Goal: Transaction & Acquisition: Book appointment/travel/reservation

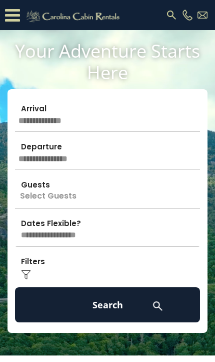
click at [120, 123] on input "text" at bounding box center [107, 114] width 185 height 35
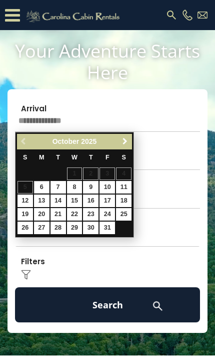
click at [125, 141] on span "Next" at bounding box center [125, 141] width 8 height 8
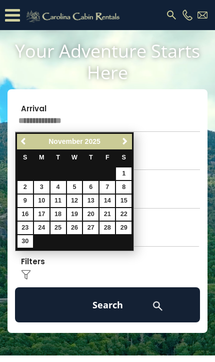
click at [130, 141] on link "Next" at bounding box center [125, 141] width 13 height 13
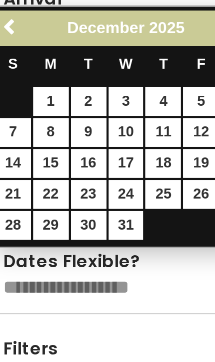
click at [34, 221] on link "29" at bounding box center [42, 227] width 16 height 13
type input "********"
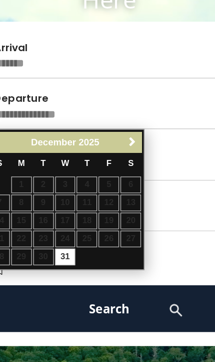
scroll to position [50, 0]
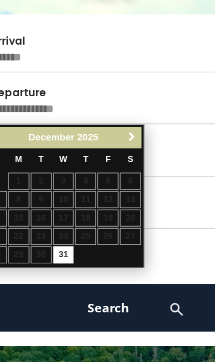
click at [121, 146] on span "Next" at bounding box center [125, 150] width 8 height 8
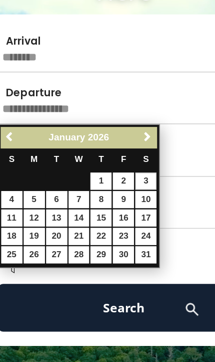
click at [116, 176] on link "3" at bounding box center [124, 182] width 16 height 13
type input "******"
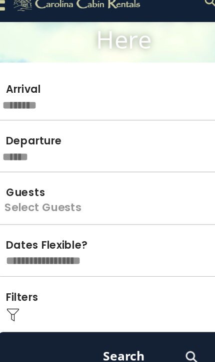
click at [69, 154] on p "Select Guests" at bounding box center [107, 160] width 185 height 35
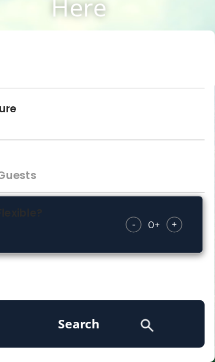
click at [172, 196] on div "+" at bounding box center [178, 202] width 12 height 12
click at [176, 197] on span "+" at bounding box center [178, 202] width 4 height 10
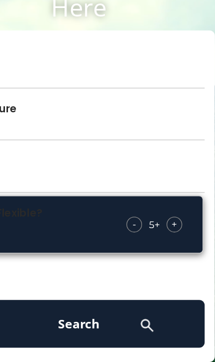
click at [176, 197] on span "+" at bounding box center [178, 202] width 4 height 10
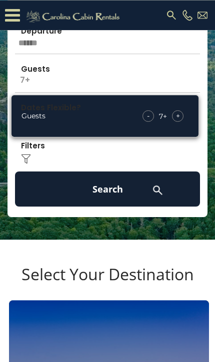
scroll to position [136, 0]
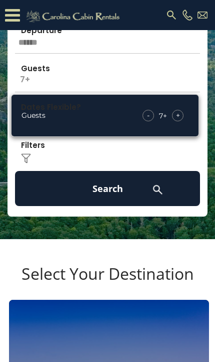
click at [123, 189] on button "Search" at bounding box center [107, 188] width 185 height 35
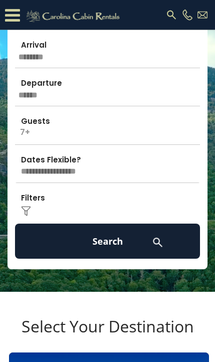
scroll to position [84, 0]
click at [117, 238] on button "Search" at bounding box center [107, 240] width 185 height 35
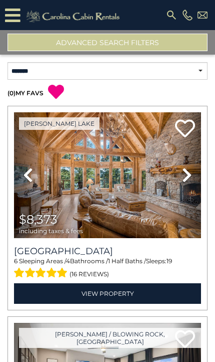
click at [145, 46] on button "Advanced Search Filters" at bounding box center [108, 43] width 200 height 18
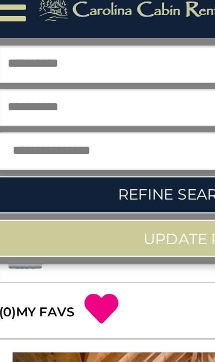
scroll to position [30, 0]
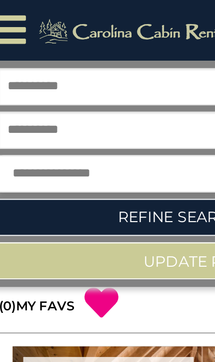
click at [85, 100] on link "Refine Search Filters" at bounding box center [108, 104] width 200 height 18
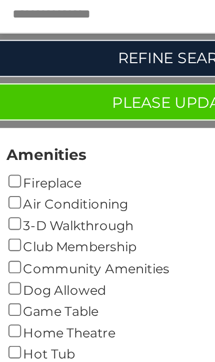
scroll to position [0, 0]
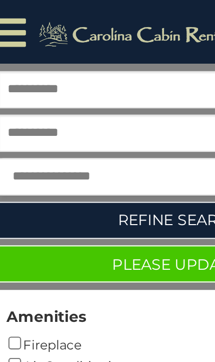
click at [88, 106] on link "Refine Search Filters" at bounding box center [108, 104] width 200 height 18
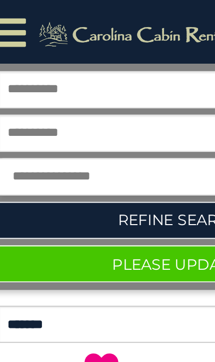
click at [87, 127] on button "Please Update Results" at bounding box center [108, 125] width 200 height 18
click at [87, 126] on button "Please Update Results" at bounding box center [108, 125] width 200 height 18
click at [81, 126] on button "Please Update Results" at bounding box center [108, 125] width 200 height 18
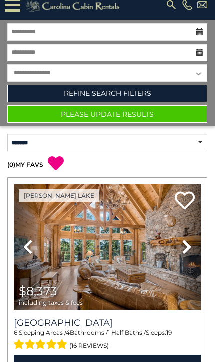
scroll to position [11, 0]
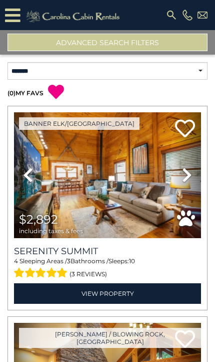
scroll to position [-6, 0]
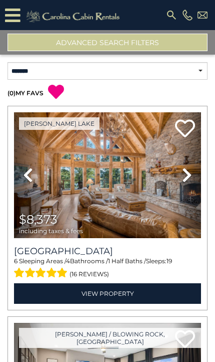
click at [60, 41] on button "Advanced Search Filters" at bounding box center [108, 43] width 200 height 18
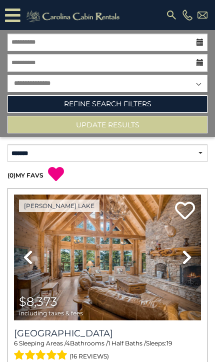
click at [69, 105] on link "Refine Search Filters" at bounding box center [108, 104] width 200 height 18
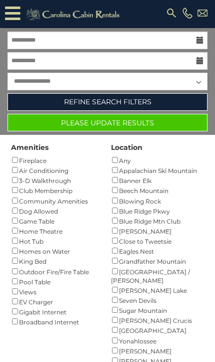
scroll to position [3, 0]
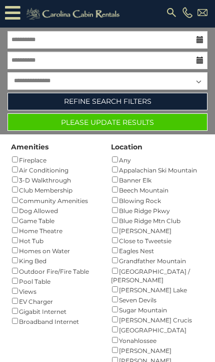
click at [77, 122] on button "Please Update Results" at bounding box center [108, 122] width 200 height 18
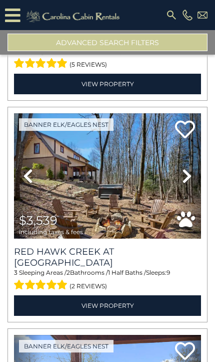
scroll to position [214, 0]
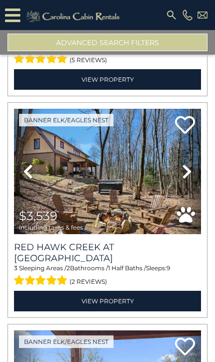
click at [161, 200] on img at bounding box center [107, 172] width 187 height 126
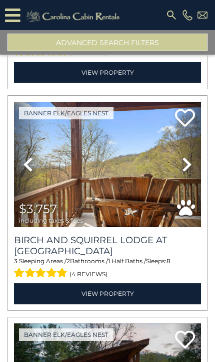
scroll to position [443, 0]
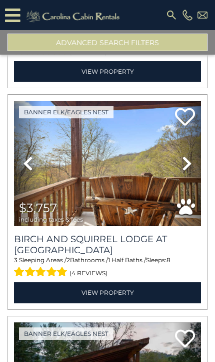
click at [36, 233] on h3 "Birch and Squirrel Lodge at [GEOGRAPHIC_DATA]" at bounding box center [107, 244] width 187 height 22
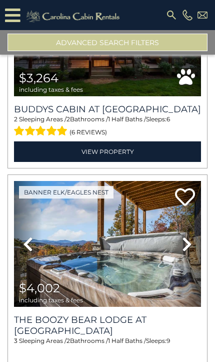
scroll to position [794, 0]
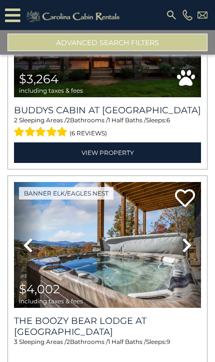
click at [134, 256] on img at bounding box center [107, 245] width 187 height 126
click at [137, 238] on img at bounding box center [107, 245] width 187 height 126
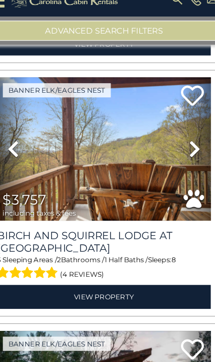
scroll to position [472, 0]
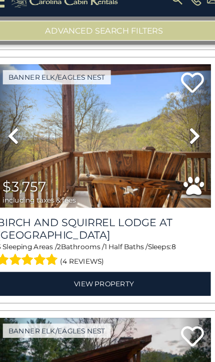
click at [149, 151] on img at bounding box center [107, 135] width 187 height 126
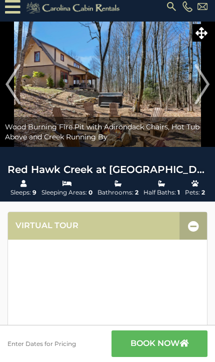
scroll to position [9, 0]
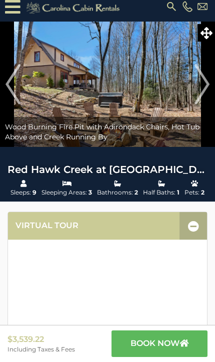
click at [210, 93] on img "Next" at bounding box center [202, 84] width 15 height 40
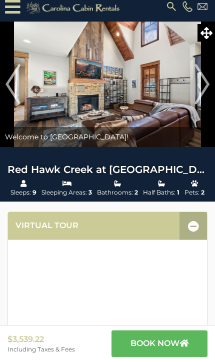
click at [213, 85] on img at bounding box center [107, 84] width 215 height 125
click at [200, 87] on img "Next" at bounding box center [202, 84] width 15 height 40
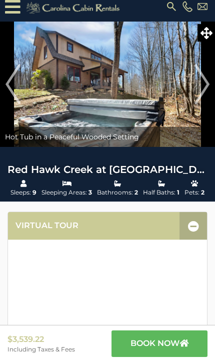
click at [202, 89] on img "Next" at bounding box center [202, 84] width 15 height 40
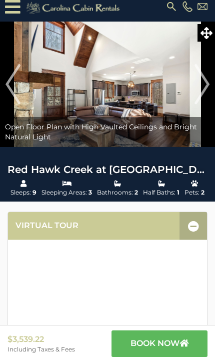
click at [201, 89] on img "Next" at bounding box center [202, 84] width 15 height 40
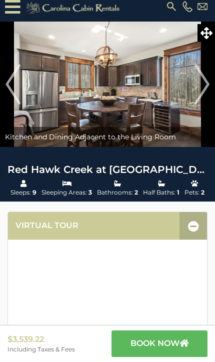
click at [205, 91] on img "Next" at bounding box center [202, 84] width 15 height 40
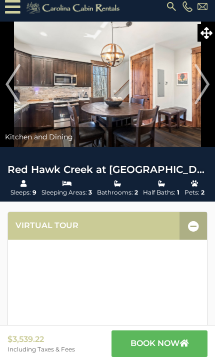
click at [204, 88] on img "Next" at bounding box center [202, 84] width 15 height 40
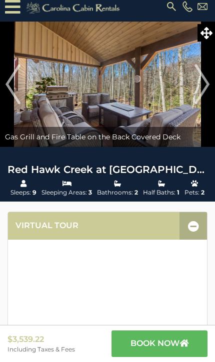
click at [202, 89] on img "Next" at bounding box center [202, 84] width 15 height 40
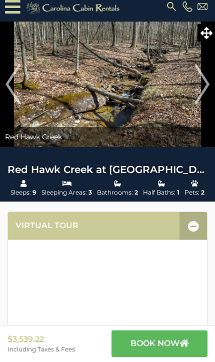
click at [208, 87] on img "Next" at bounding box center [202, 84] width 15 height 40
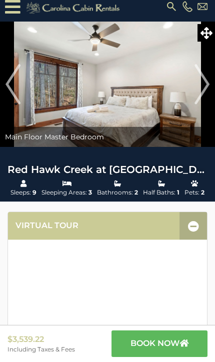
click at [200, 91] on img "Next" at bounding box center [202, 84] width 15 height 40
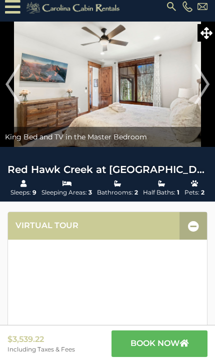
click at [202, 92] on img "Next" at bounding box center [202, 84] width 15 height 40
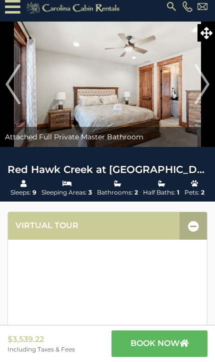
click at [198, 96] on img "Next" at bounding box center [202, 84] width 15 height 40
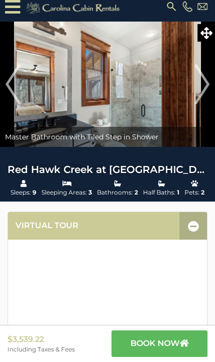
click at [201, 94] on img "Next" at bounding box center [202, 84] width 15 height 40
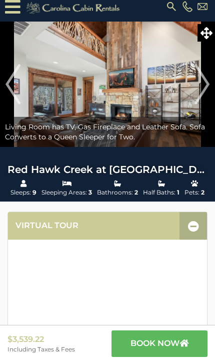
click at [203, 95] on img "Next" at bounding box center [202, 84] width 15 height 40
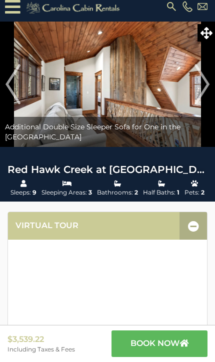
click at [201, 92] on img "Next" at bounding box center [202, 84] width 15 height 40
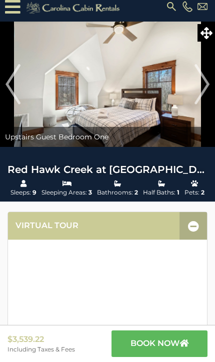
click at [200, 92] on img "Next" at bounding box center [202, 84] width 15 height 40
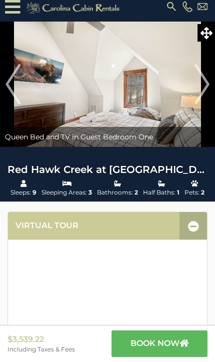
click at [207, 91] on img "Next" at bounding box center [202, 84] width 15 height 40
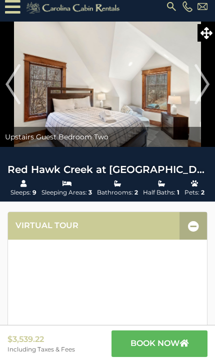
click at [204, 90] on img "Next" at bounding box center [202, 84] width 15 height 40
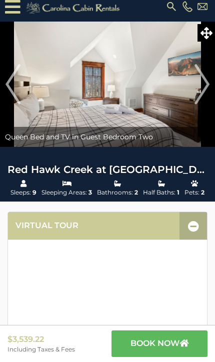
click at [199, 94] on img "Next" at bounding box center [202, 84] width 15 height 40
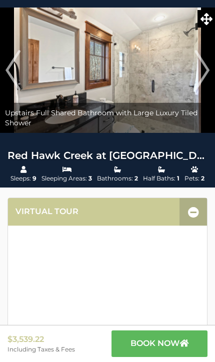
scroll to position [0, 0]
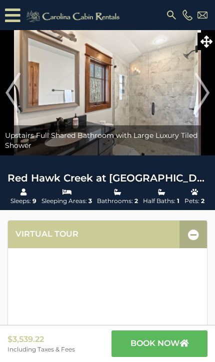
click at [206, 94] on img "Next" at bounding box center [202, 93] width 15 height 40
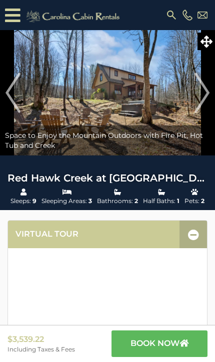
click at [197, 97] on img "Next" at bounding box center [202, 93] width 15 height 40
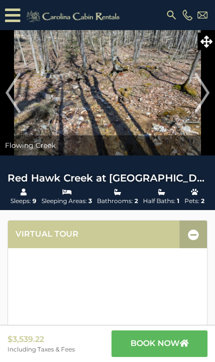
click at [207, 95] on img "Next" at bounding box center [202, 93] width 15 height 40
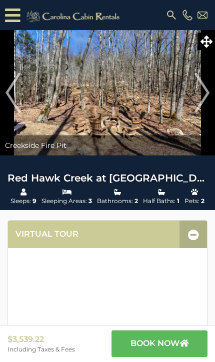
click at [201, 94] on img "Next" at bounding box center [202, 93] width 15 height 40
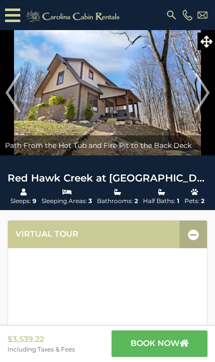
click at [196, 98] on img "Next" at bounding box center [202, 93] width 15 height 40
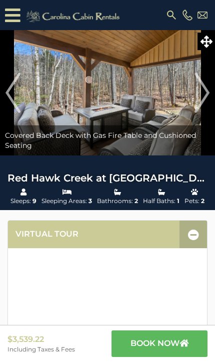
click at [199, 98] on img "Next" at bounding box center [202, 93] width 15 height 40
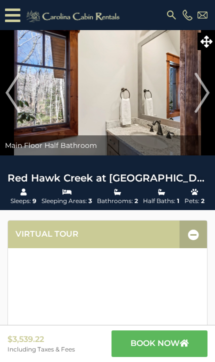
click at [197, 98] on img "Next" at bounding box center [202, 93] width 15 height 40
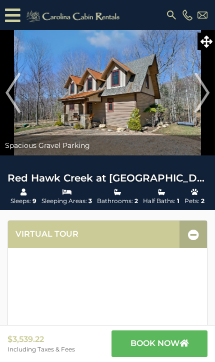
click at [201, 97] on img "Next" at bounding box center [202, 93] width 15 height 40
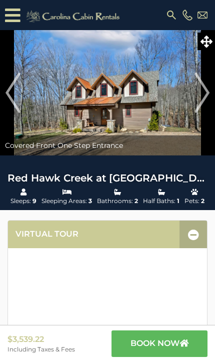
click at [205, 98] on img "Next" at bounding box center [202, 93] width 15 height 40
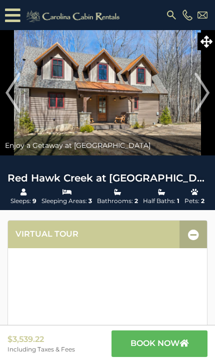
click at [199, 100] on img "Next" at bounding box center [202, 93] width 15 height 40
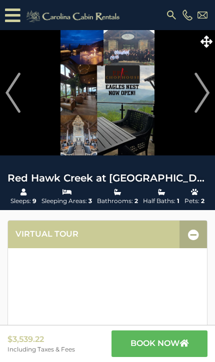
click at [208, 95] on img "Next" at bounding box center [202, 93] width 15 height 40
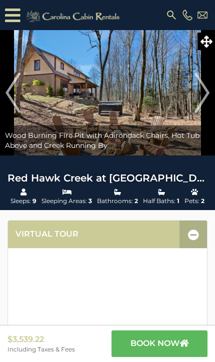
click at [196, 100] on img "Next" at bounding box center [202, 93] width 15 height 40
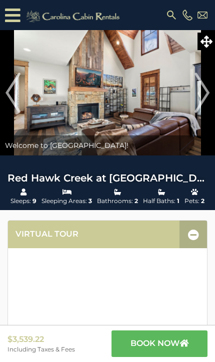
click at [201, 98] on img "Next" at bounding box center [202, 93] width 15 height 40
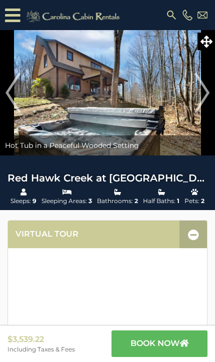
click at [199, 97] on img "Next" at bounding box center [202, 93] width 15 height 40
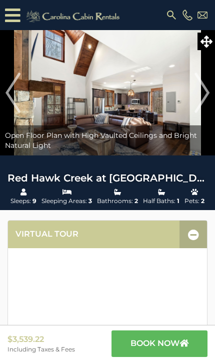
click at [204, 97] on img "Next" at bounding box center [202, 93] width 15 height 40
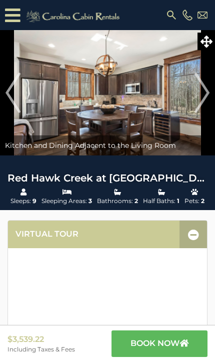
click at [203, 99] on img "Next" at bounding box center [202, 93] width 15 height 40
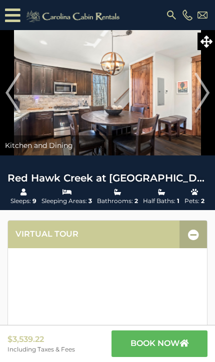
click at [197, 86] on img "Next" at bounding box center [202, 93] width 15 height 40
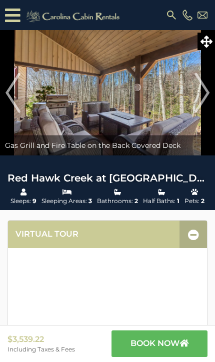
click at [195, 91] on img "Next" at bounding box center [202, 93] width 15 height 40
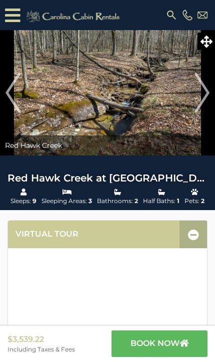
click at [197, 94] on img "Next" at bounding box center [202, 93] width 15 height 40
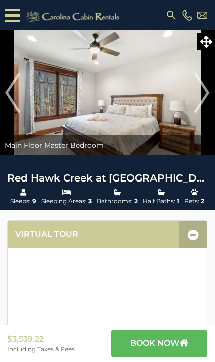
click at [199, 98] on img "Next" at bounding box center [202, 93] width 15 height 40
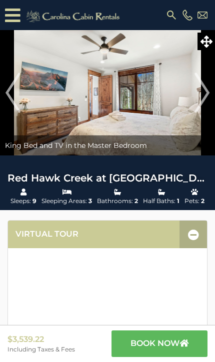
click at [196, 99] on img "Next" at bounding box center [202, 93] width 15 height 40
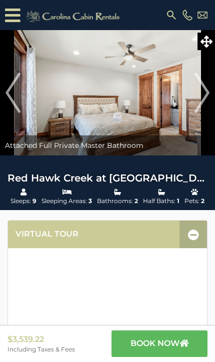
click at [196, 100] on img "Next" at bounding box center [202, 93] width 15 height 40
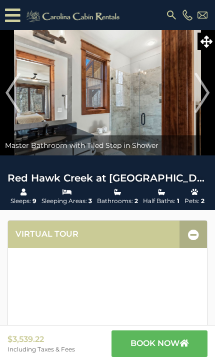
click at [195, 101] on img "Next" at bounding box center [202, 93] width 15 height 40
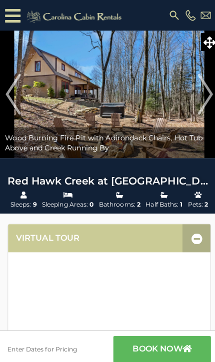
click at [203, 94] on img "Next" at bounding box center [202, 93] width 15 height 40
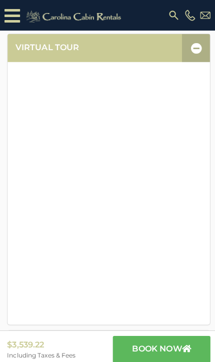
scroll to position [209, 0]
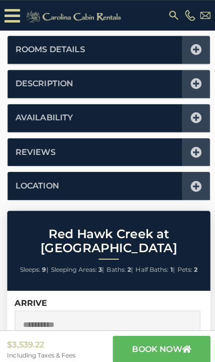
scroll to position [531, 0]
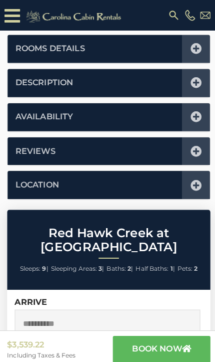
click at [198, 179] on icon at bounding box center [193, 182] width 11 height 11
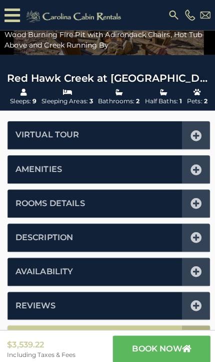
scroll to position [0, 0]
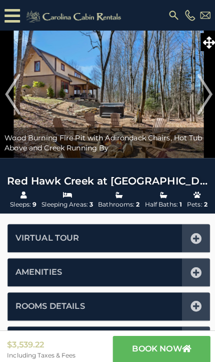
click at [205, 88] on img "Next" at bounding box center [202, 93] width 15 height 40
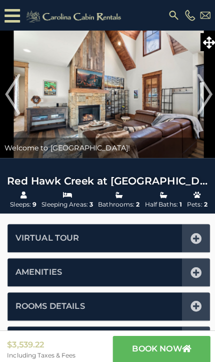
click at [206, 92] on img "Next" at bounding box center [202, 93] width 15 height 40
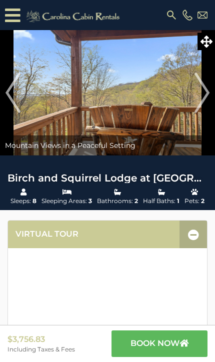
click at [210, 89] on img "Next" at bounding box center [202, 93] width 15 height 40
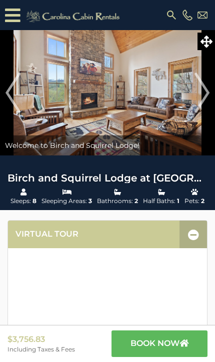
click at [208, 92] on img "Next" at bounding box center [202, 93] width 15 height 40
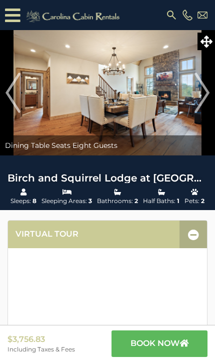
click at [212, 98] on img at bounding box center [107, 92] width 215 height 125
click at [204, 100] on img "Next" at bounding box center [202, 93] width 15 height 40
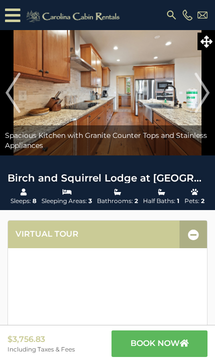
click at [198, 103] on img "Next" at bounding box center [202, 93] width 15 height 40
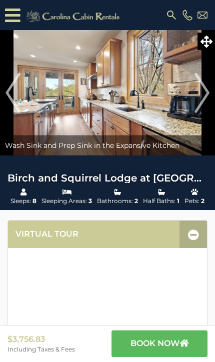
click at [212, 99] on img at bounding box center [107, 92] width 215 height 125
click at [205, 101] on img "Next" at bounding box center [202, 93] width 15 height 40
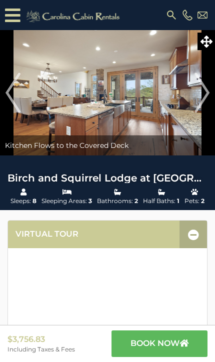
click at [211, 95] on img at bounding box center [107, 92] width 215 height 125
click at [208, 100] on img "Next" at bounding box center [202, 93] width 15 height 40
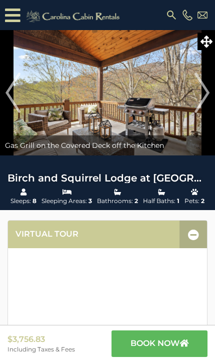
click at [208, 100] on img "Next" at bounding box center [202, 93] width 15 height 40
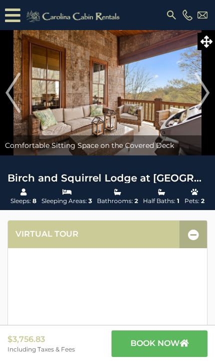
click at [201, 98] on img "Next" at bounding box center [202, 93] width 15 height 40
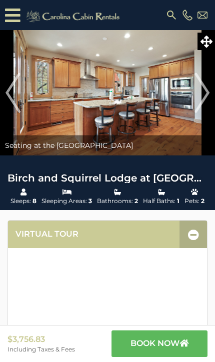
click at [206, 97] on img "Next" at bounding box center [202, 93] width 15 height 40
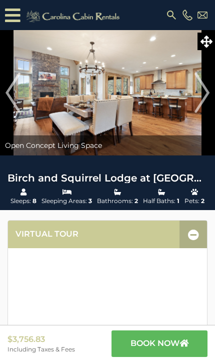
click at [213, 98] on img at bounding box center [107, 92] width 215 height 125
click at [212, 101] on img at bounding box center [107, 92] width 215 height 125
click at [214, 94] on img at bounding box center [107, 92] width 215 height 125
click at [204, 101] on img "Next" at bounding box center [202, 93] width 15 height 40
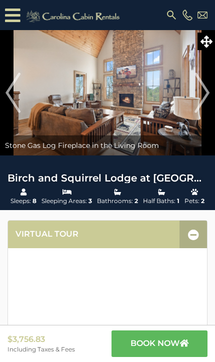
click at [209, 100] on img "Next" at bounding box center [202, 93] width 15 height 40
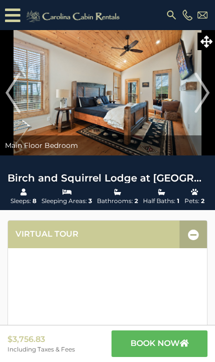
click at [214, 93] on img at bounding box center [107, 92] width 215 height 125
click at [212, 97] on img at bounding box center [107, 92] width 215 height 125
click at [206, 102] on img "Next" at bounding box center [202, 93] width 15 height 40
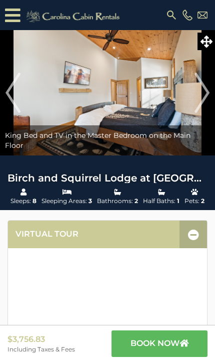
click at [207, 89] on img "Next" at bounding box center [202, 93] width 15 height 40
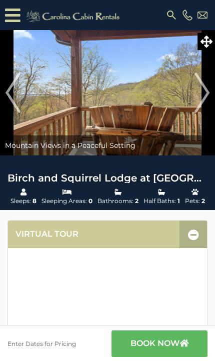
click at [211, 93] on img at bounding box center [107, 92] width 215 height 125
click at [208, 96] on img "Next" at bounding box center [202, 93] width 15 height 40
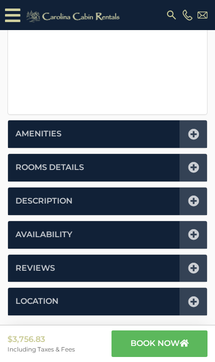
click at [196, 208] on div at bounding box center [194, 201] width 28 height 28
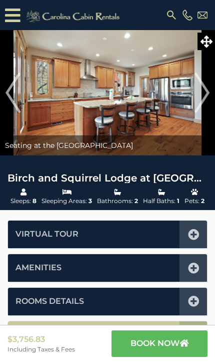
click at [212, 97] on img at bounding box center [107, 92] width 215 height 125
click at [211, 89] on img at bounding box center [107, 92] width 215 height 125
click at [213, 95] on img at bounding box center [107, 92] width 215 height 125
click at [211, 93] on img at bounding box center [107, 92] width 215 height 125
click at [212, 98] on img at bounding box center [107, 92] width 215 height 125
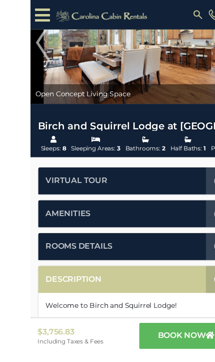
scroll to position [74, 0]
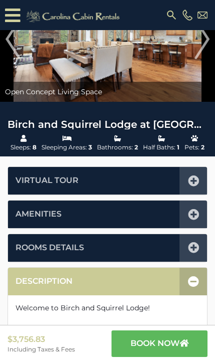
click at [195, 251] on icon at bounding box center [193, 247] width 11 height 11
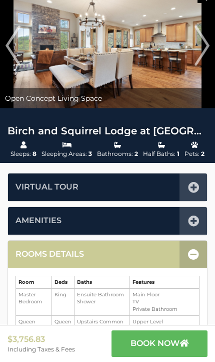
scroll to position [0, 0]
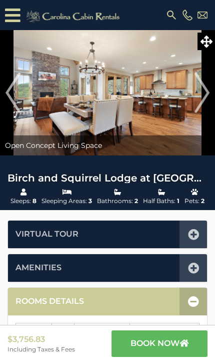
click at [203, 89] on img "Next" at bounding box center [202, 93] width 15 height 40
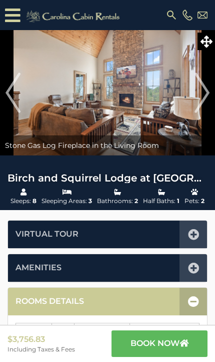
click at [208, 95] on img "Next" at bounding box center [202, 93] width 15 height 40
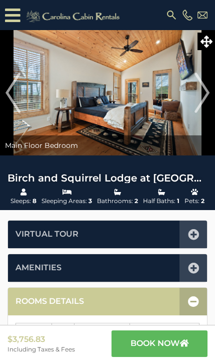
click at [203, 98] on img "Next" at bounding box center [202, 93] width 15 height 40
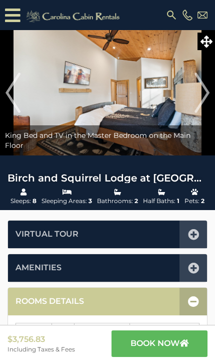
click at [208, 97] on img "Next" at bounding box center [202, 93] width 15 height 40
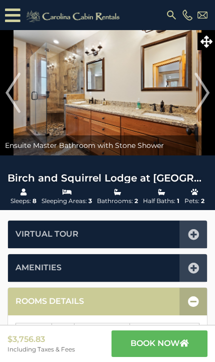
click at [206, 98] on img "Next" at bounding box center [202, 93] width 15 height 40
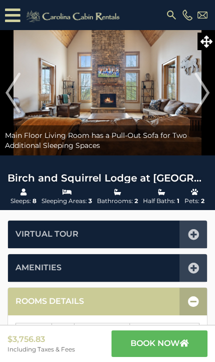
click at [208, 92] on img "Next" at bounding box center [202, 93] width 15 height 40
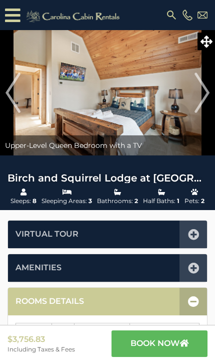
click at [200, 98] on img "Next" at bounding box center [202, 93] width 15 height 40
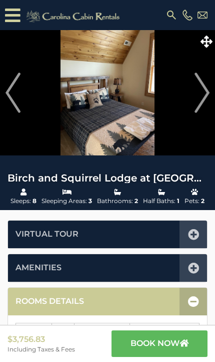
click at [198, 95] on img "Next" at bounding box center [202, 93] width 15 height 40
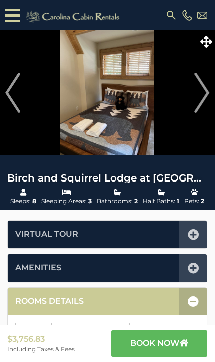
click at [191, 103] on img at bounding box center [107, 92] width 215 height 125
click at [197, 101] on img "Next" at bounding box center [202, 93] width 15 height 40
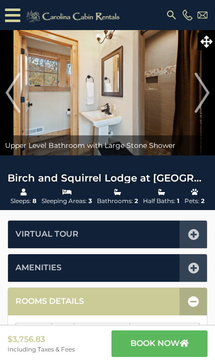
click at [198, 110] on img "Next" at bounding box center [202, 93] width 15 height 40
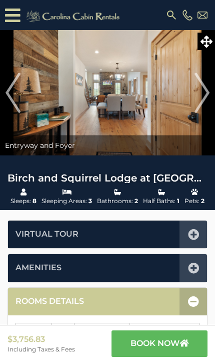
click at [196, 103] on img "Next" at bounding box center [202, 93] width 15 height 40
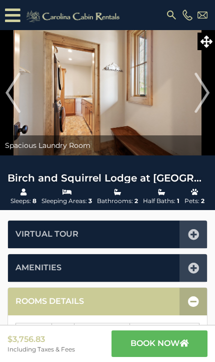
click at [199, 93] on img "Next" at bounding box center [202, 93] width 15 height 40
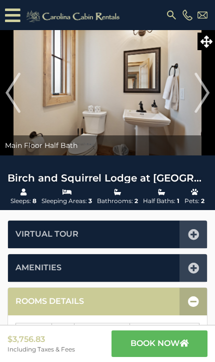
click at [194, 95] on button "Next" at bounding box center [202, 92] width 16 height 125
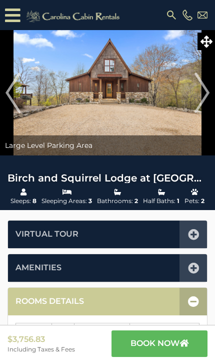
click at [197, 97] on img "Next" at bounding box center [202, 93] width 15 height 40
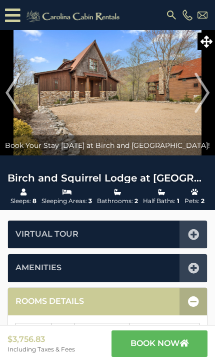
click at [195, 97] on img "Next" at bounding box center [202, 93] width 15 height 40
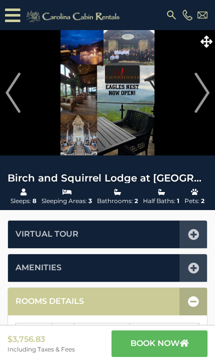
click at [195, 96] on img "Next" at bounding box center [202, 93] width 15 height 40
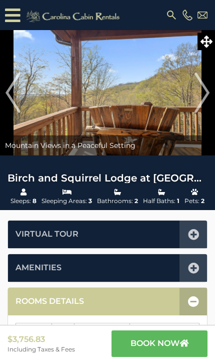
click at [192, 93] on img at bounding box center [107, 92] width 215 height 125
click at [210, 93] on img "Next" at bounding box center [202, 93] width 15 height 40
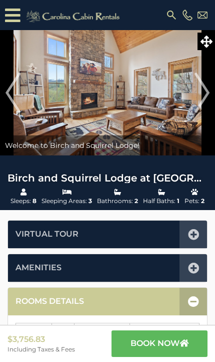
click at [208, 89] on img "Next" at bounding box center [202, 93] width 15 height 40
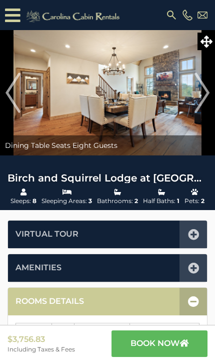
click at [212, 93] on img at bounding box center [107, 92] width 215 height 125
click at [204, 97] on img "Next" at bounding box center [202, 93] width 15 height 40
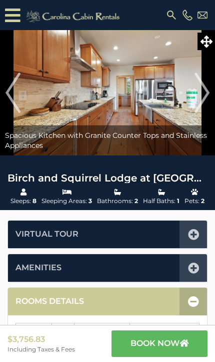
click at [198, 99] on img "Next" at bounding box center [202, 93] width 15 height 40
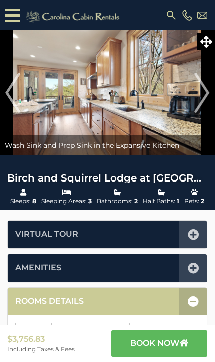
click at [199, 99] on img "Next" at bounding box center [202, 93] width 15 height 40
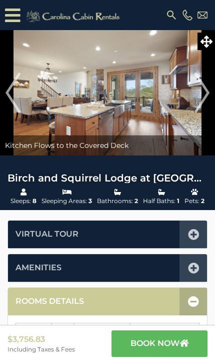
click at [196, 97] on img "Next" at bounding box center [202, 93] width 15 height 40
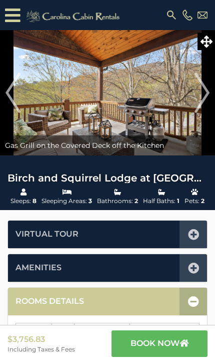
click at [197, 104] on img "Next" at bounding box center [202, 93] width 15 height 40
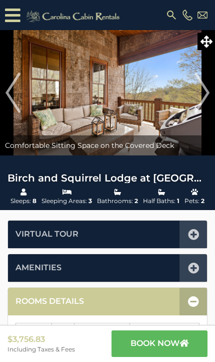
click at [199, 95] on img "Next" at bounding box center [202, 93] width 15 height 40
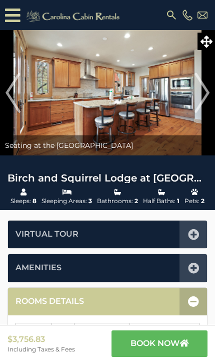
click at [200, 92] on img "Next" at bounding box center [202, 93] width 15 height 40
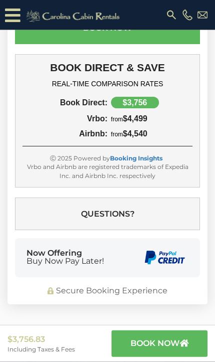
scroll to position [975, 0]
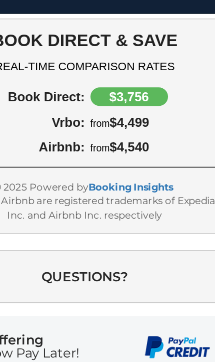
click at [132, 141] on div "Vrbo and Airbnb are registered trademarks of Expedia Inc. and Airbnb Inc. respe…" at bounding box center [108, 149] width 170 height 17
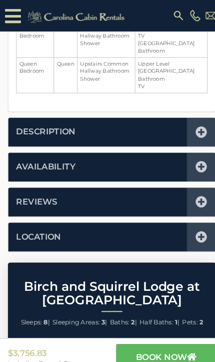
scroll to position [362, 0]
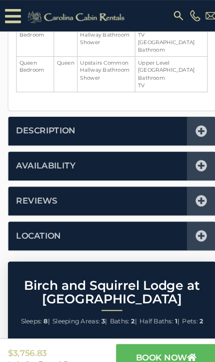
click at [194, 122] on icon at bounding box center [193, 126] width 11 height 11
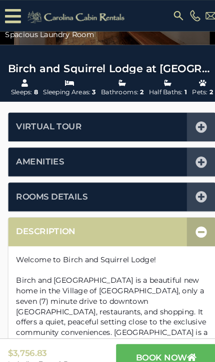
scroll to position [0, 0]
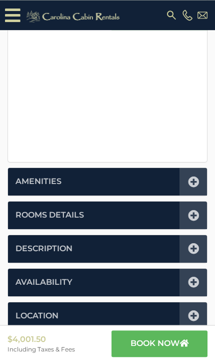
click at [199, 253] on div at bounding box center [194, 249] width 28 height 28
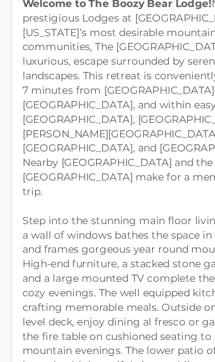
scroll to position [319, 0]
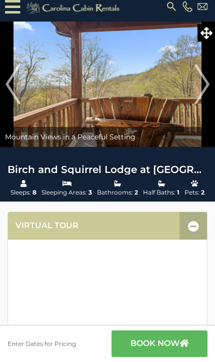
click at [206, 83] on img "Next" at bounding box center [202, 84] width 15 height 40
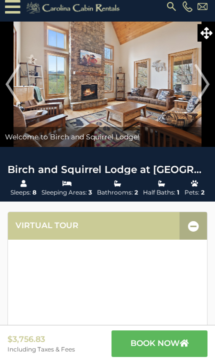
click at [208, 84] on img "Next" at bounding box center [202, 84] width 15 height 40
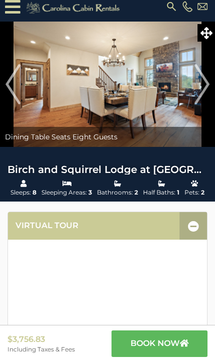
click at [201, 83] on img "Next" at bounding box center [202, 84] width 15 height 40
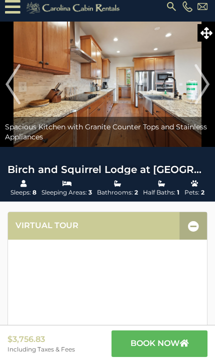
click at [210, 84] on button "Next" at bounding box center [202, 84] width 16 height 125
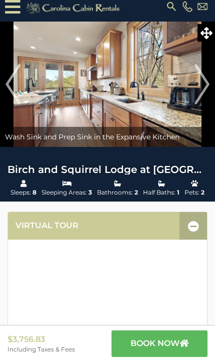
click at [207, 85] on img "Next" at bounding box center [202, 84] width 15 height 40
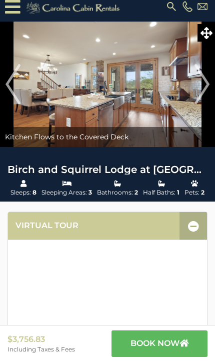
click at [206, 85] on img "Next" at bounding box center [202, 84] width 15 height 40
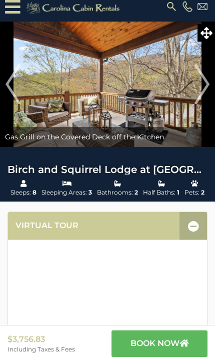
click at [208, 85] on img "Next" at bounding box center [202, 84] width 15 height 40
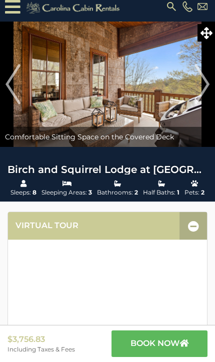
click at [212, 83] on img at bounding box center [107, 84] width 215 height 125
click at [203, 86] on img "Next" at bounding box center [202, 84] width 15 height 40
